Goal: Task Accomplishment & Management: Use online tool/utility

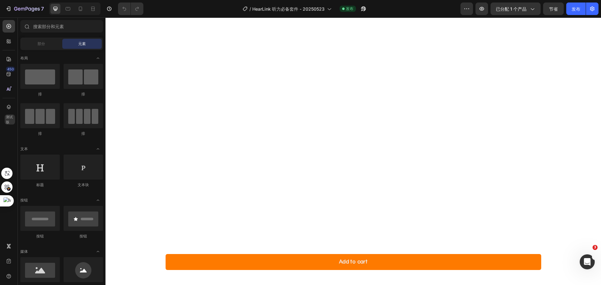
scroll to position [783, 0]
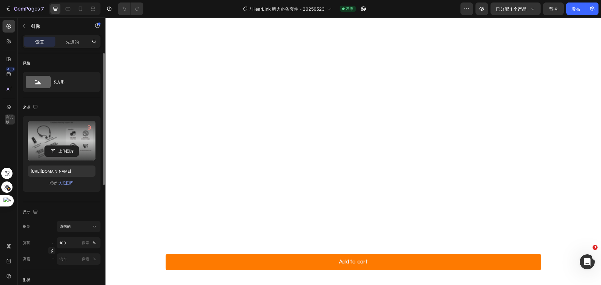
click at [67, 139] on label at bounding box center [62, 140] width 68 height 39
click at [67, 146] on input "file" at bounding box center [62, 151] width 34 height 11
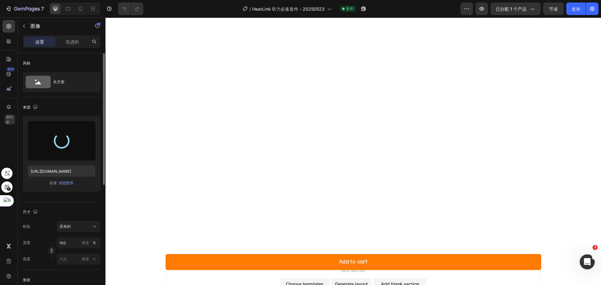
type input "[URL][DOMAIN_NAME]"
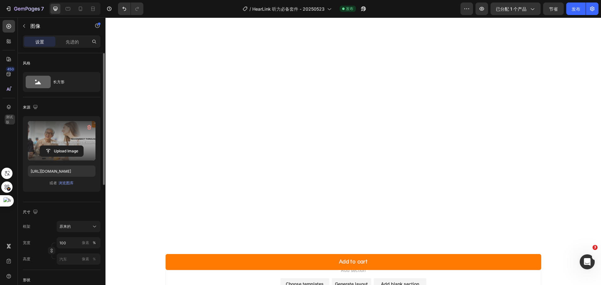
scroll to position [720, 0]
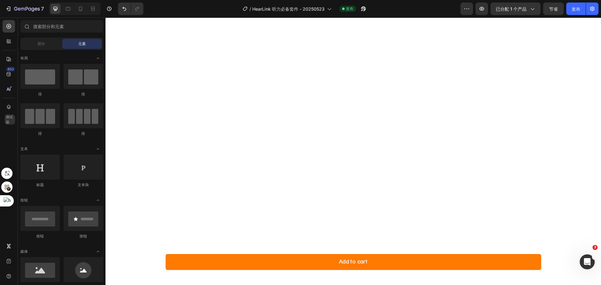
scroll to position [783, 0]
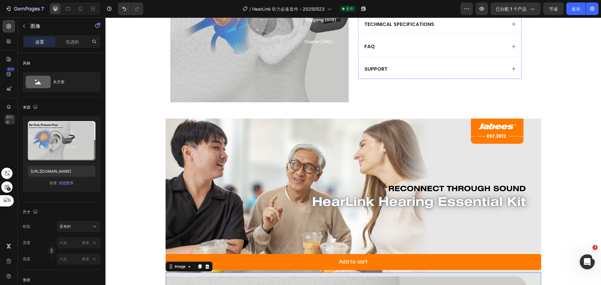
click at [460, 4] on img at bounding box center [440, 4] width 163 height 0
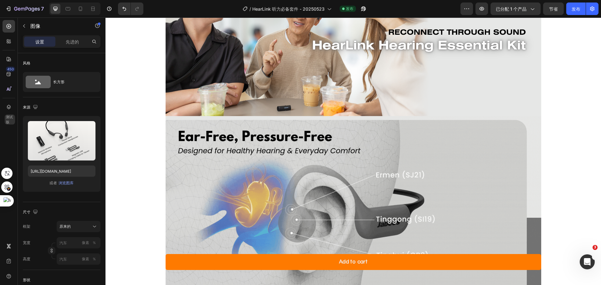
click at [460, 116] on img at bounding box center [354, 39] width 376 height 154
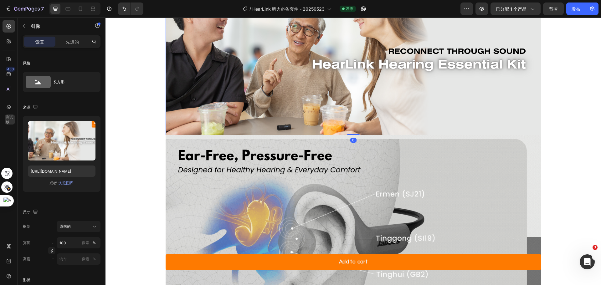
click at [460, 157] on img at bounding box center [354, 240] width 376 height 211
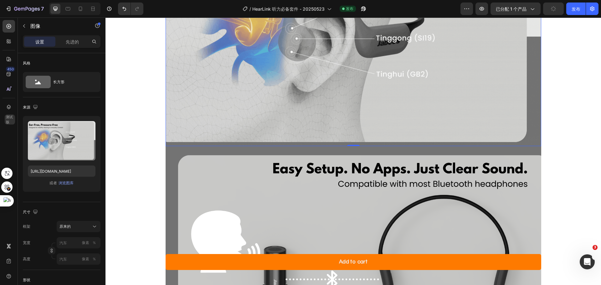
scroll to position [908, 0]
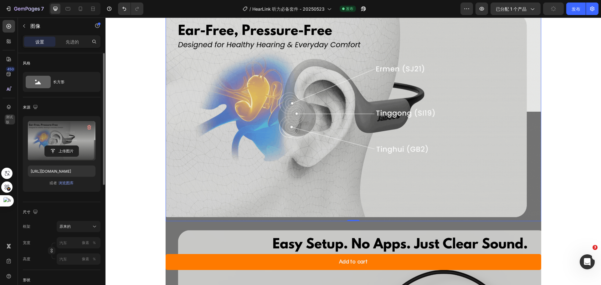
click at [64, 135] on label at bounding box center [62, 140] width 68 height 39
click at [64, 146] on input "file" at bounding box center [62, 151] width 34 height 11
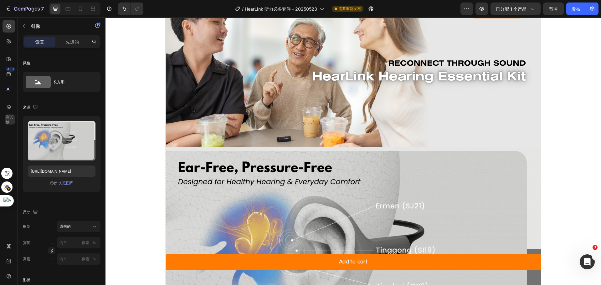
scroll to position [626, 0]
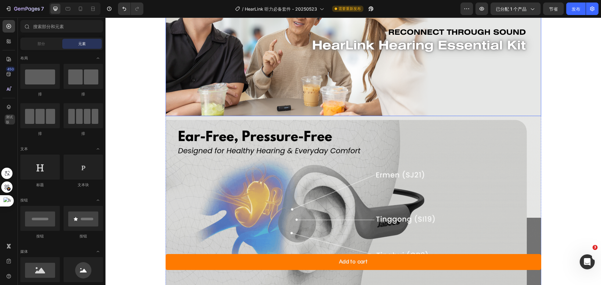
click at [399, 116] on img at bounding box center [354, 39] width 376 height 154
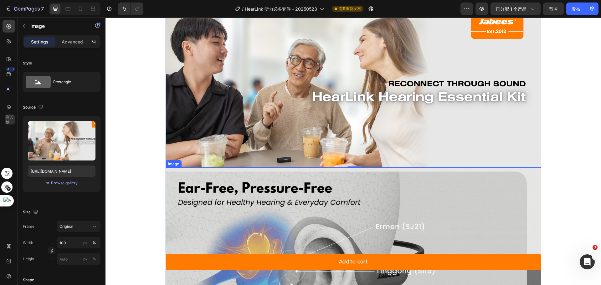
scroll to position [595, 0]
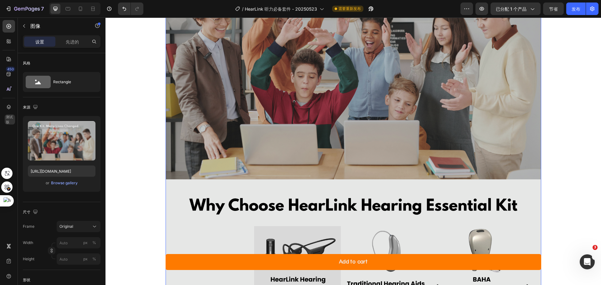
click at [393, 134] on img at bounding box center [354, 52] width 376 height 889
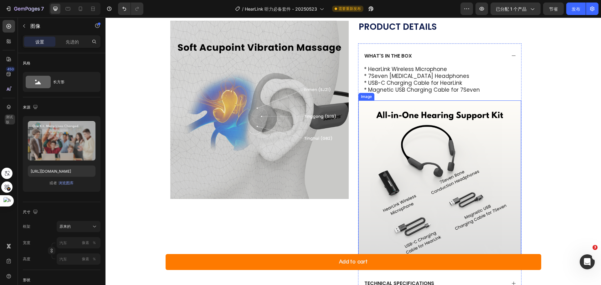
scroll to position [313, 0]
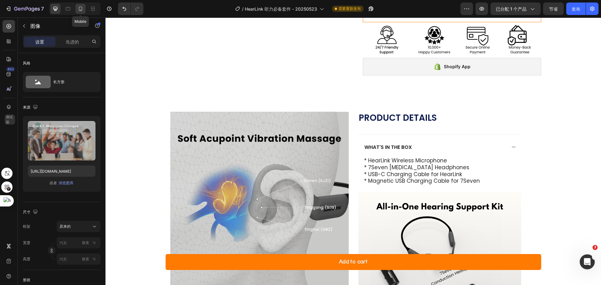
click at [81, 11] on icon at bounding box center [80, 9] width 3 height 4
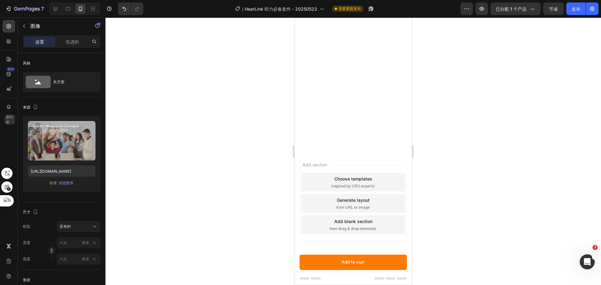
scroll to position [1774, 0]
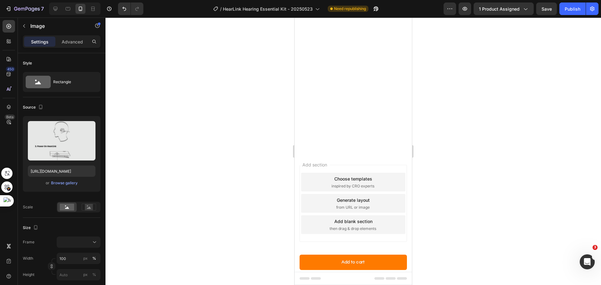
scroll to position [1806, 0]
